Goal: Navigation & Orientation: Find specific page/section

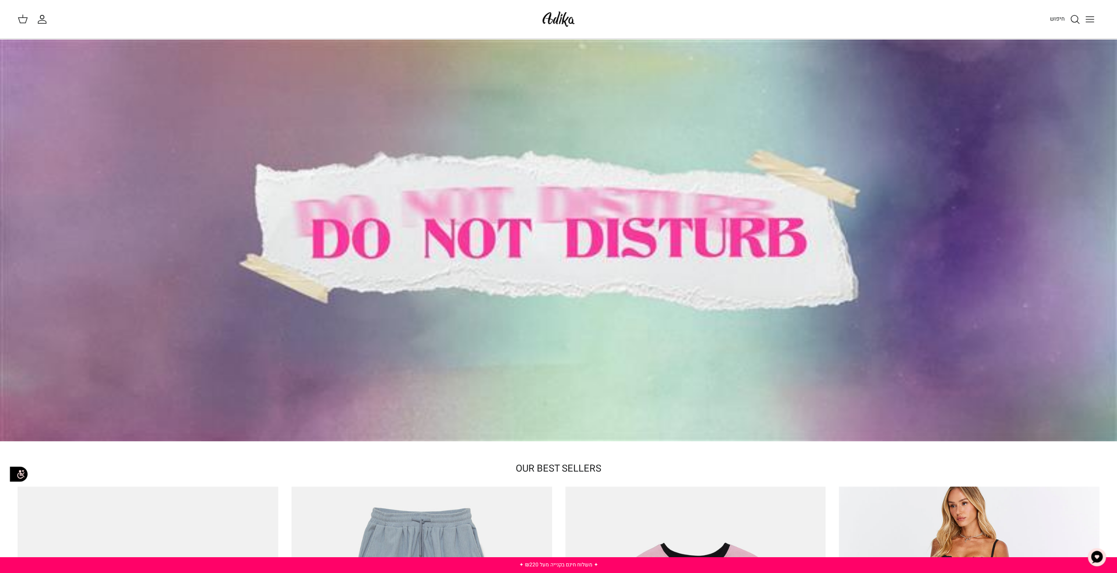
click at [1088, 14] on button "Toggle menu" at bounding box center [1089, 19] width 19 height 19
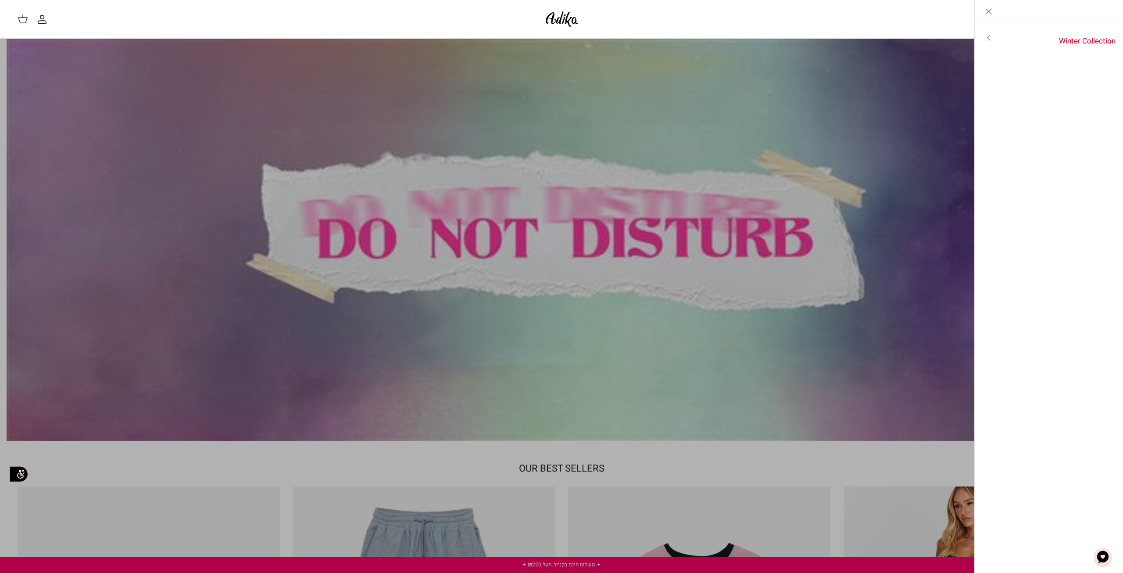
click at [992, 12] on icon "Close" at bounding box center [989, 11] width 11 height 11
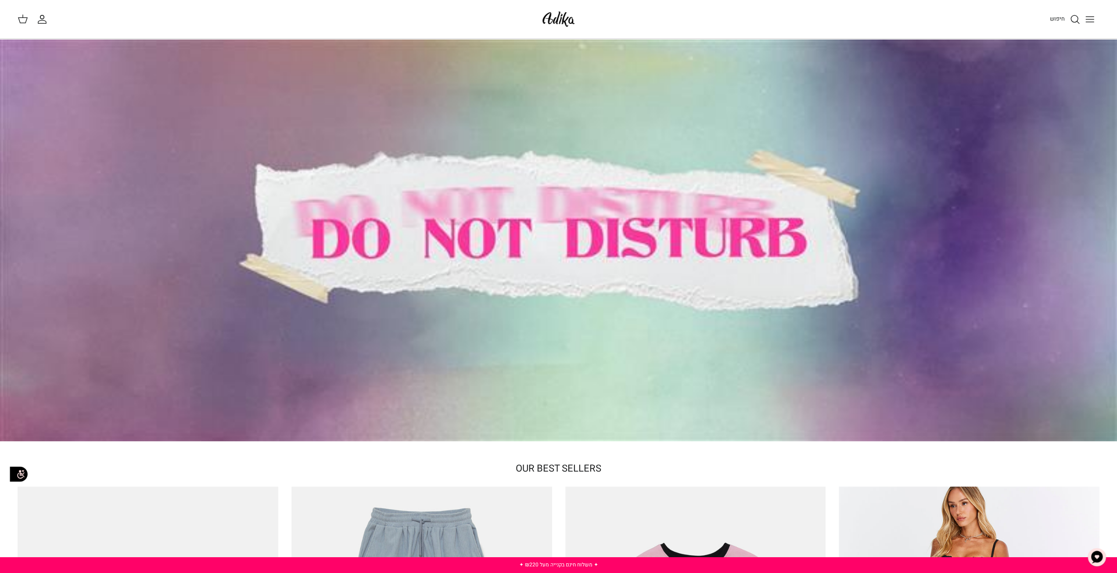
click at [554, 18] on img at bounding box center [558, 19] width 37 height 21
click at [1093, 16] on icon "Toggle menu" at bounding box center [1089, 19] width 11 height 11
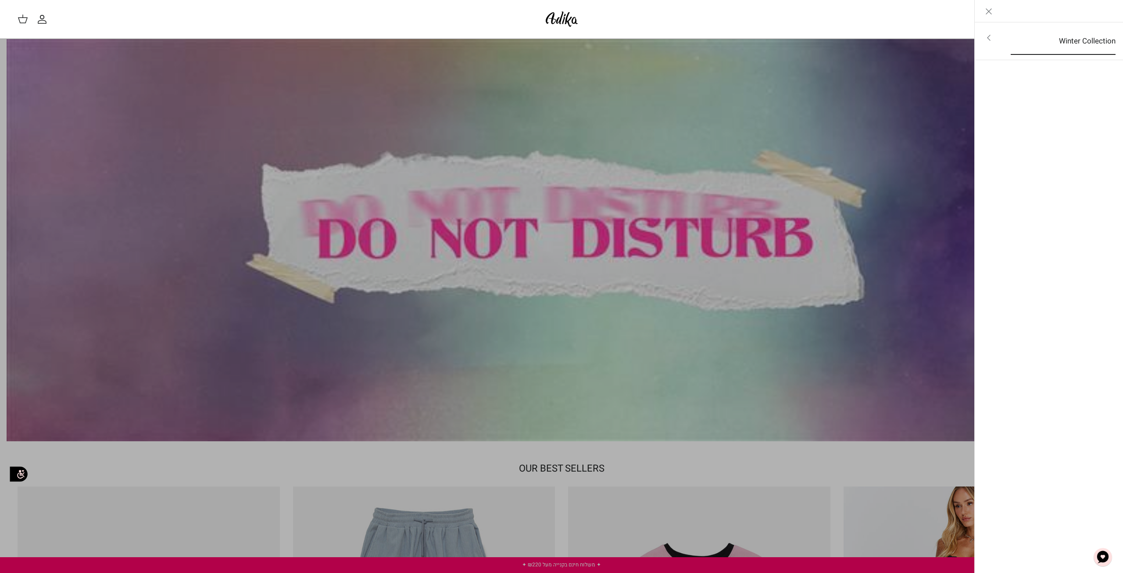
click at [1014, 45] on link "Winter Collection" at bounding box center [1063, 41] width 121 height 27
click at [1094, 35] on link "לכל הפריטים" at bounding box center [1049, 39] width 140 height 22
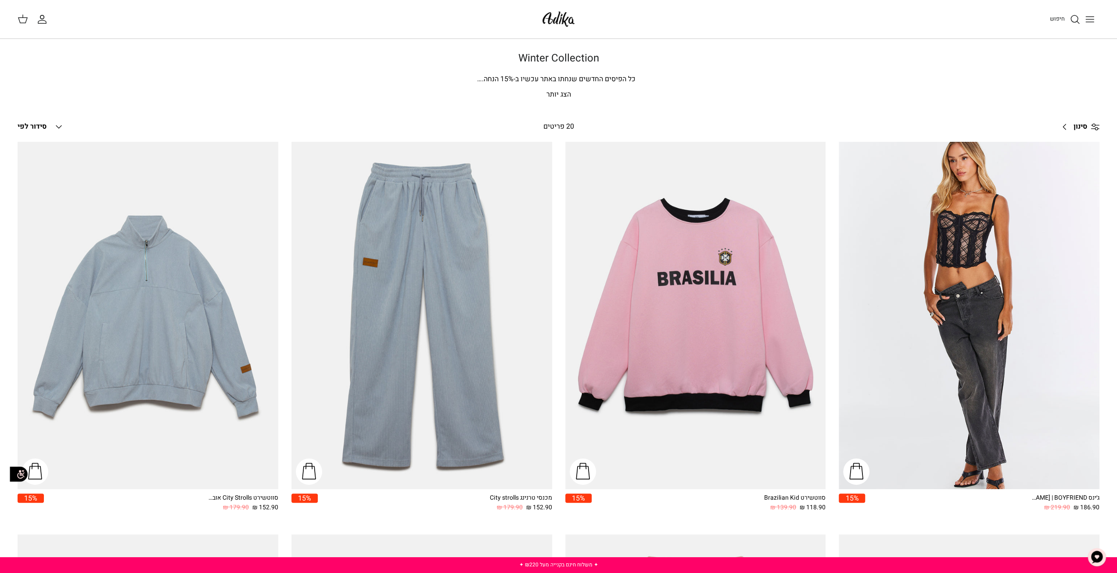
click at [559, 91] on p "הצג יותר" at bounding box center [558, 94] width 614 height 11
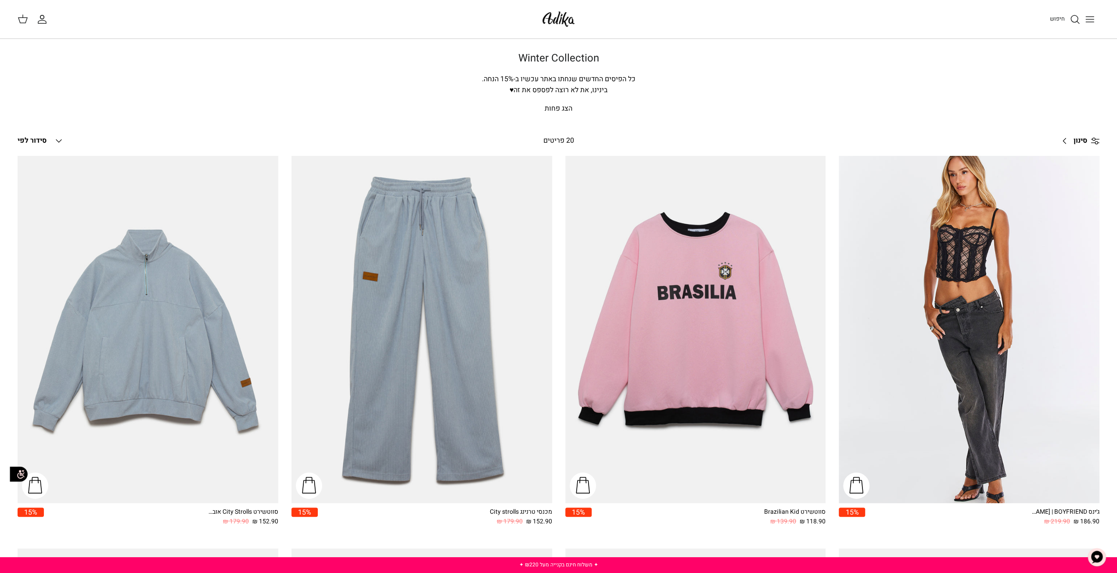
click at [559, 107] on p "הצג פחות" at bounding box center [558, 108] width 614 height 11
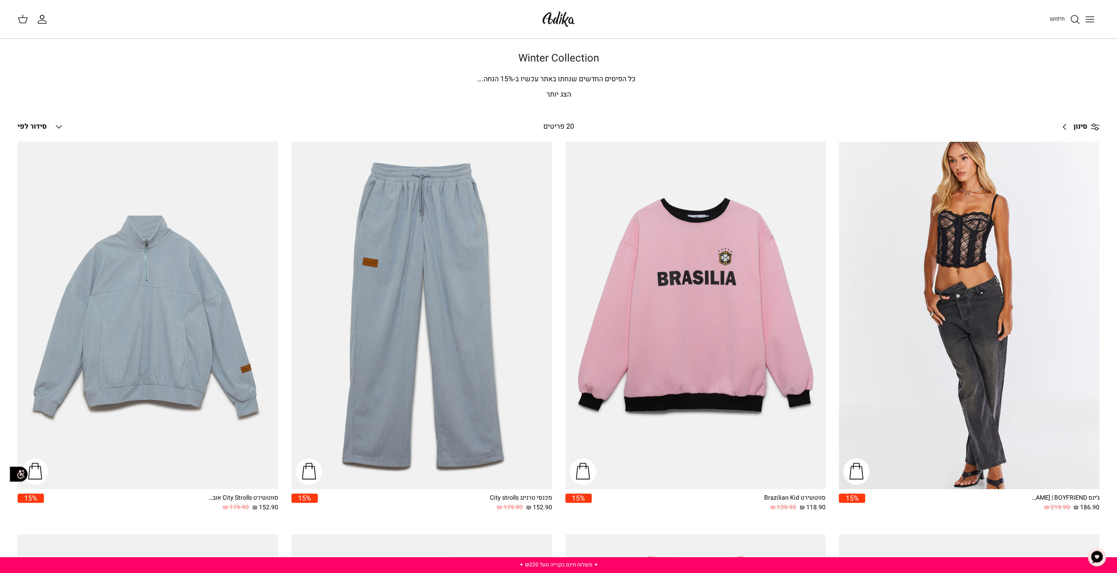
click at [552, 21] on img at bounding box center [558, 19] width 37 height 21
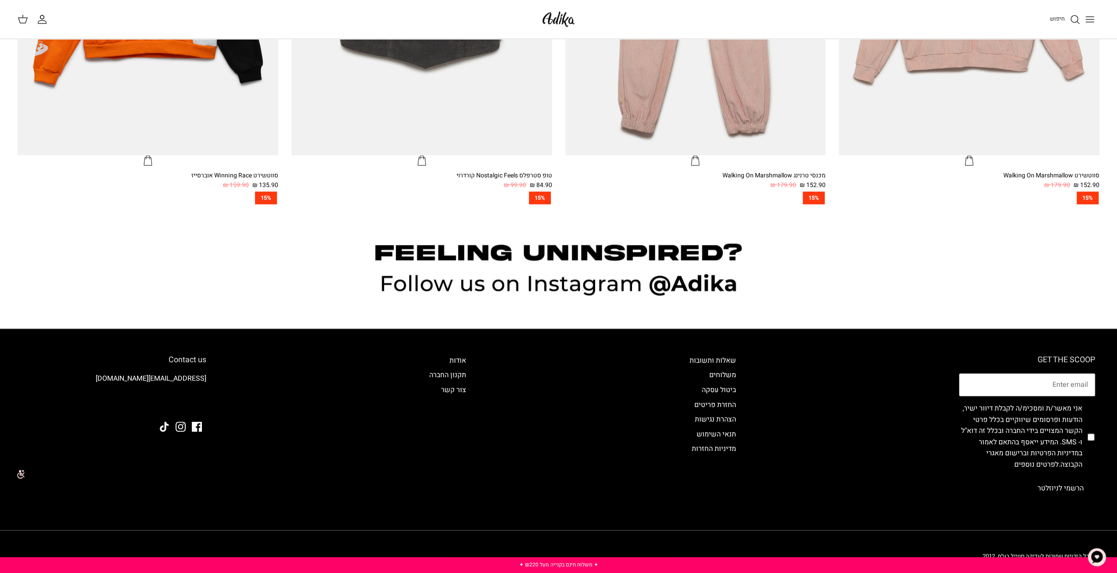
scroll to position [1120, 0]
